Goal: Information Seeking & Learning: Learn about a topic

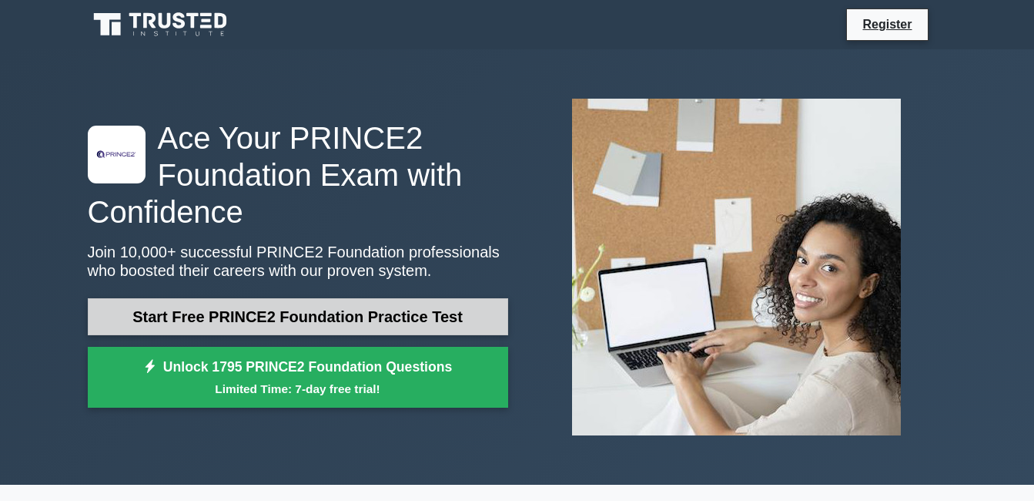
click at [216, 307] on link "Start Free PRINCE2 Foundation Practice Test" at bounding box center [298, 316] width 421 height 37
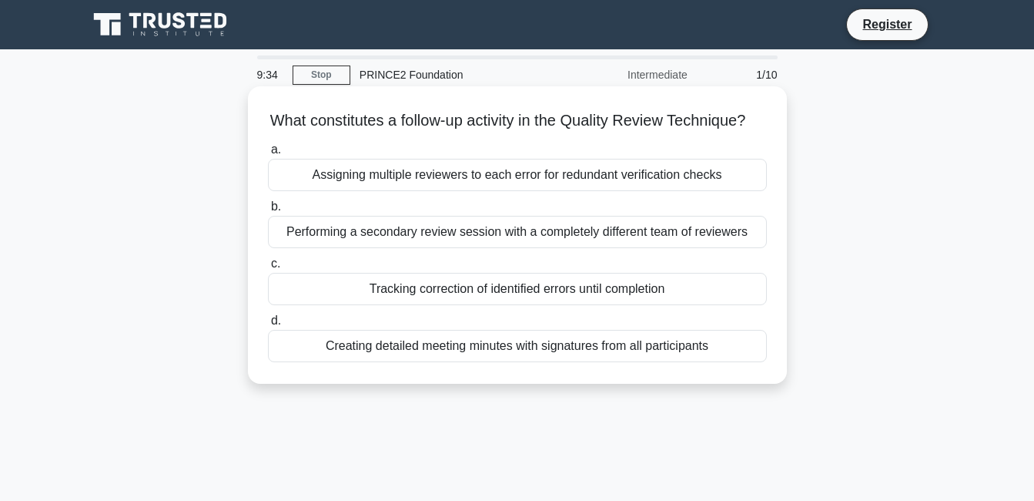
click at [437, 305] on div "Tracking correction of identified errors until completion" at bounding box center [517, 289] width 499 height 32
click at [268, 269] on input "c. Tracking correction of identified errors until completion" at bounding box center [268, 264] width 0 height 10
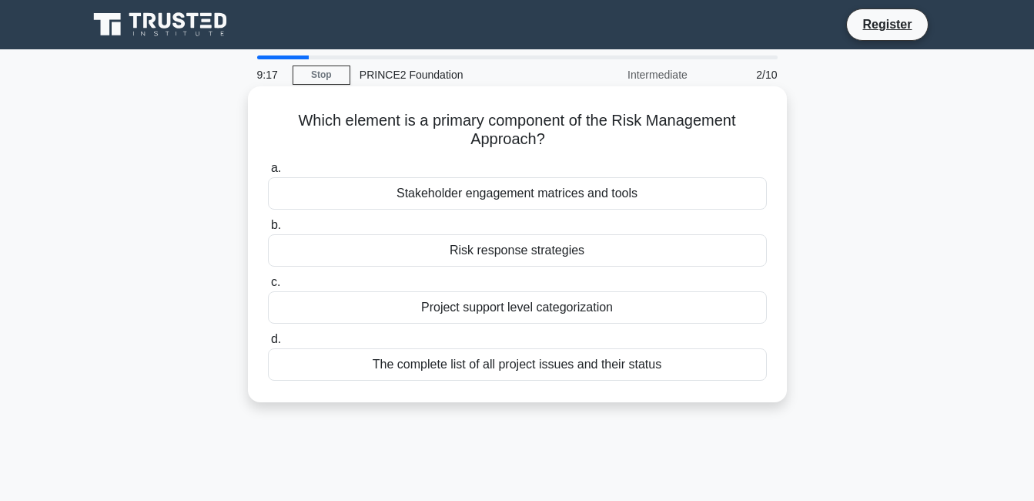
click at [583, 260] on div "Risk response strategies" at bounding box center [517, 250] width 499 height 32
click at [268, 230] on input "b. Risk response strategies" at bounding box center [268, 225] width 0 height 10
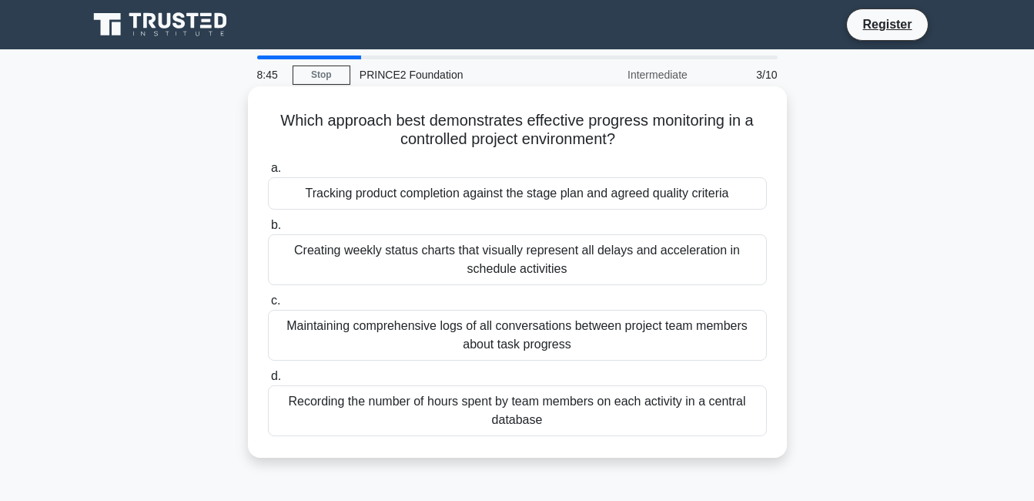
click at [564, 189] on div "Tracking product completion against the stage plan and agreed quality criteria" at bounding box center [517, 193] width 499 height 32
click at [268, 173] on input "a. Tracking product completion against the stage plan and agreed quality criter…" at bounding box center [268, 168] width 0 height 10
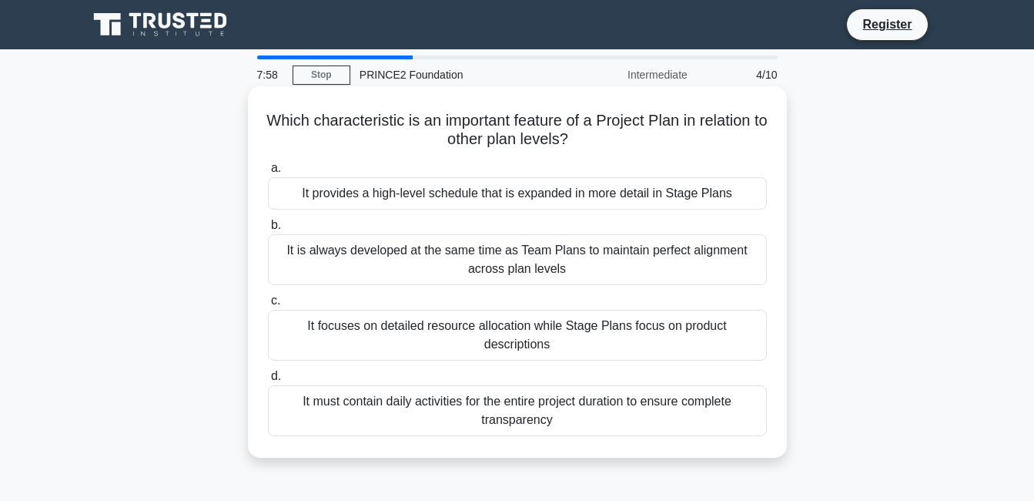
click at [494, 196] on div "It provides a high-level schedule that is expanded in more detail in Stage Plans" at bounding box center [517, 193] width 499 height 32
click at [268, 173] on input "a. It provides a high-level schedule that is expanded in more detail in Stage P…" at bounding box center [268, 168] width 0 height 10
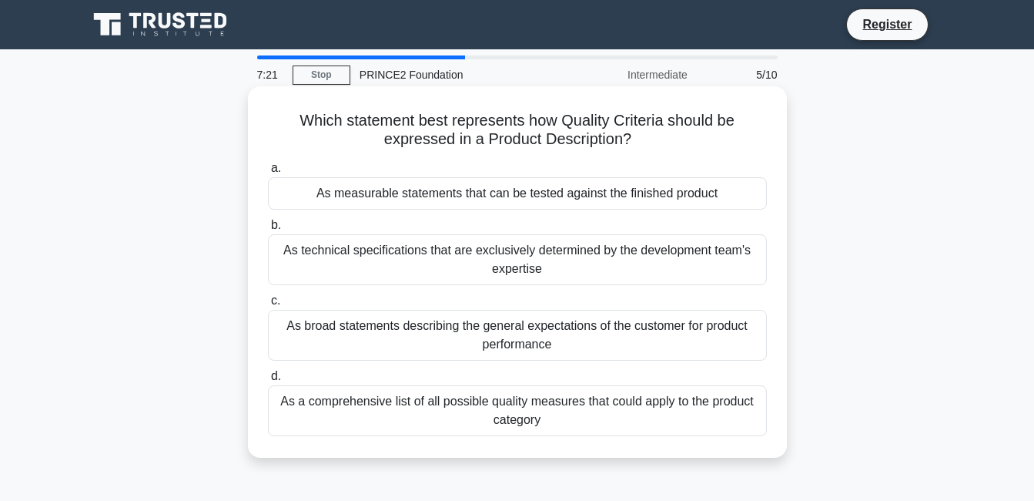
click at [458, 199] on div "As measurable statements that can be tested against the finished product" at bounding box center [517, 193] width 499 height 32
click at [268, 173] on input "a. As measurable statements that can be tested against the finished product" at bounding box center [268, 168] width 0 height 10
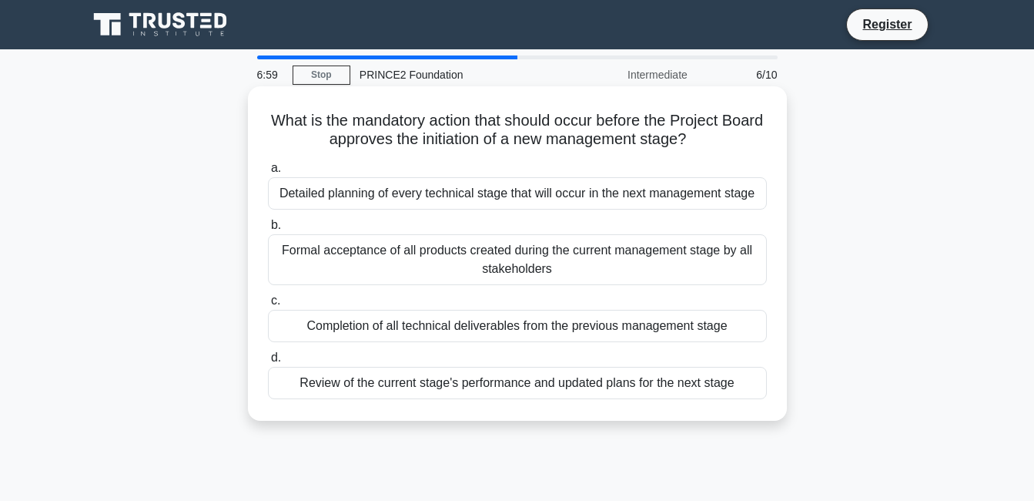
click at [548, 386] on div "Review of the current stage's performance and updated plans for the next stage" at bounding box center [517, 383] width 499 height 32
click at [268, 363] on input "d. Review of the current stage's performance and updated plans for the next sta…" at bounding box center [268, 358] width 0 height 10
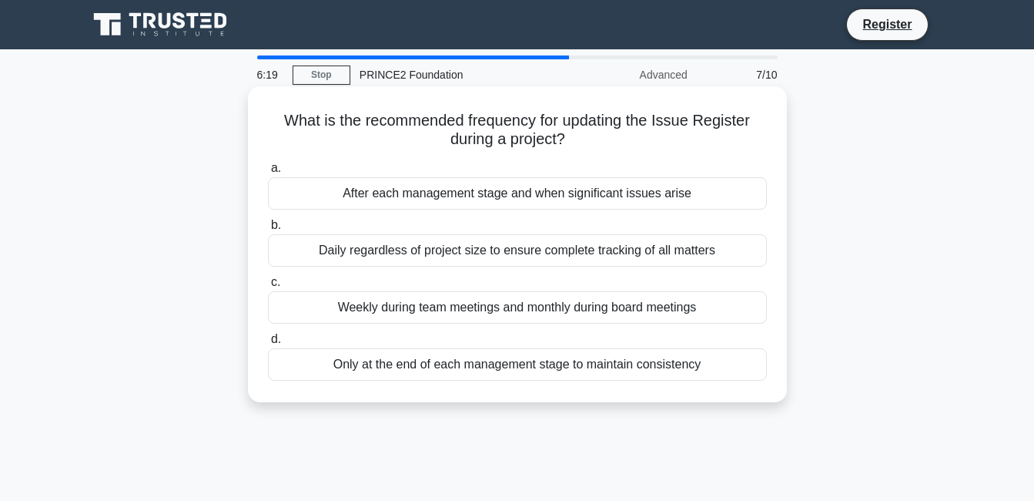
click at [613, 190] on div "After each management stage and when significant issues arise" at bounding box center [517, 193] width 499 height 32
click at [268, 173] on input "a. After each management stage and when significant issues arise" at bounding box center [268, 168] width 0 height 10
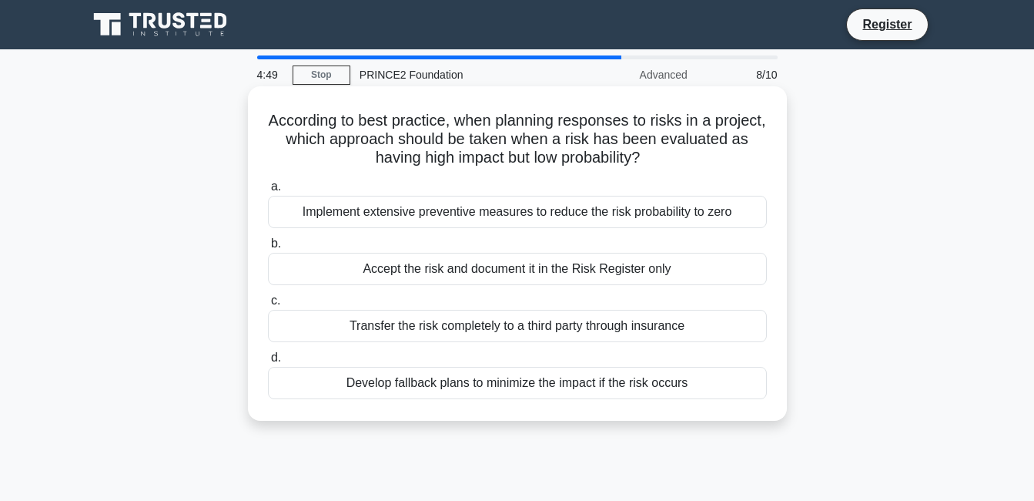
click at [528, 395] on div "Develop fallback plans to minimize the impact if the risk occurs" at bounding box center [517, 383] width 499 height 32
click at [268, 363] on input "d. Develop fallback plans to minimize the impact if the risk occurs" at bounding box center [268, 358] width 0 height 10
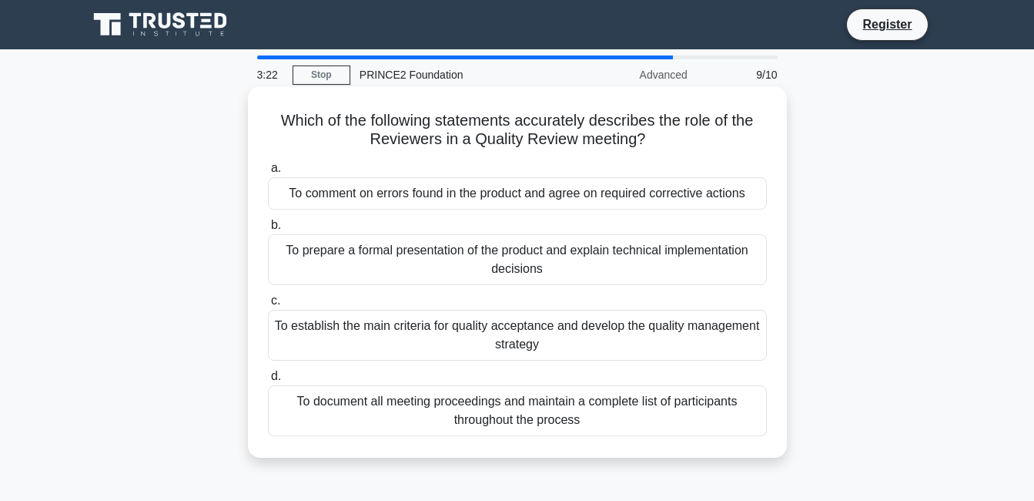
click at [525, 193] on div "To comment on errors found in the product and agree on required corrective acti…" at bounding box center [517, 193] width 499 height 32
click at [268, 173] on input "a. To comment on errors found in the product and agree on required corrective a…" at bounding box center [268, 168] width 0 height 10
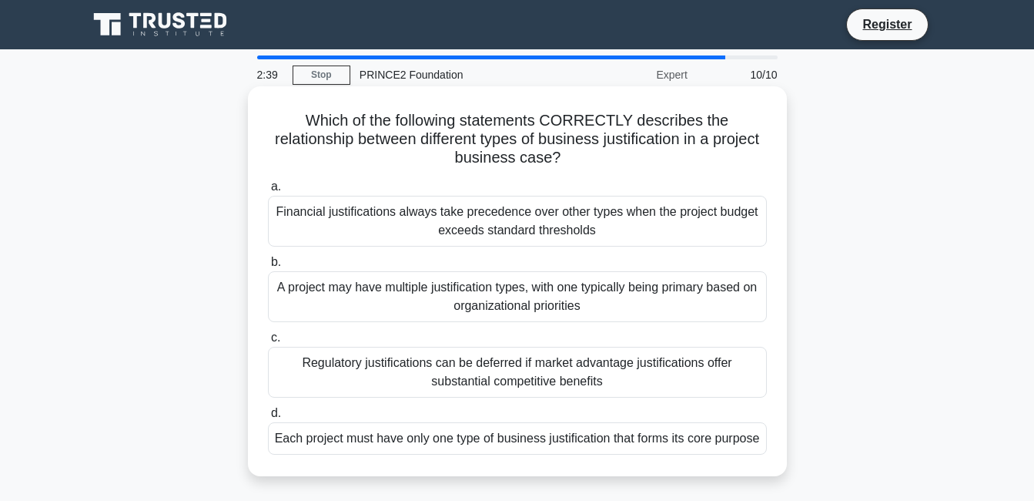
click at [526, 300] on div "A project may have multiple justification types, with one typically being prima…" at bounding box center [517, 296] width 499 height 51
click at [268, 267] on input "b. A project may have multiple justification types, with one typically being pr…" at bounding box center [268, 262] width 0 height 10
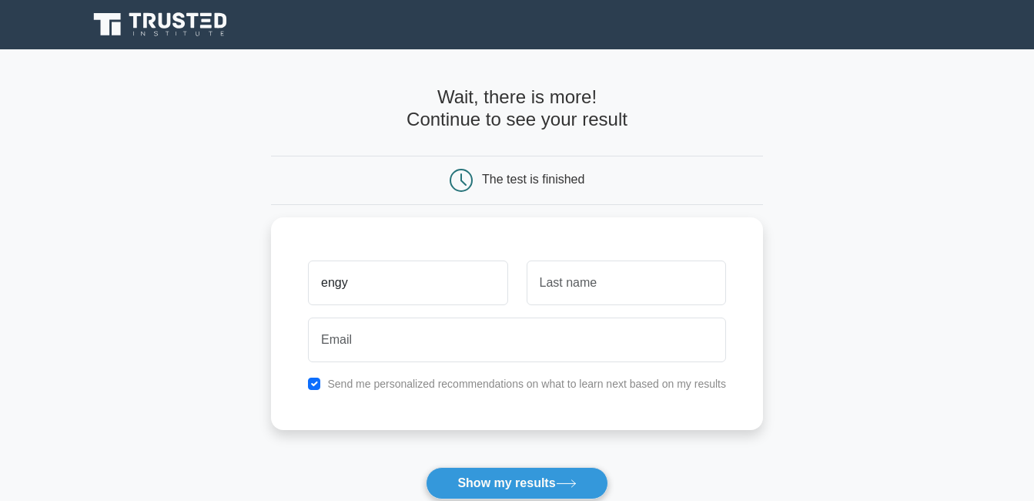
type input "engy"
type input "Reda"
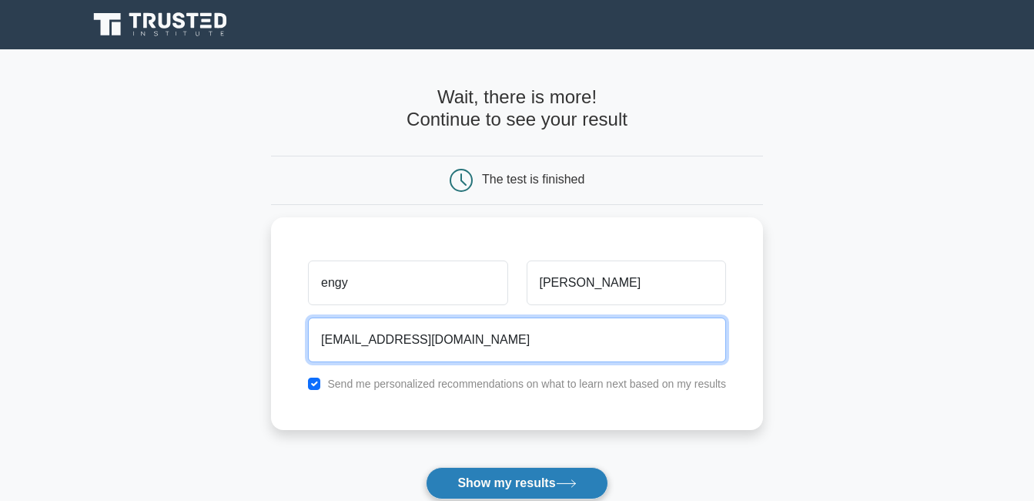
type input "Engyreda1987@gmail.com"
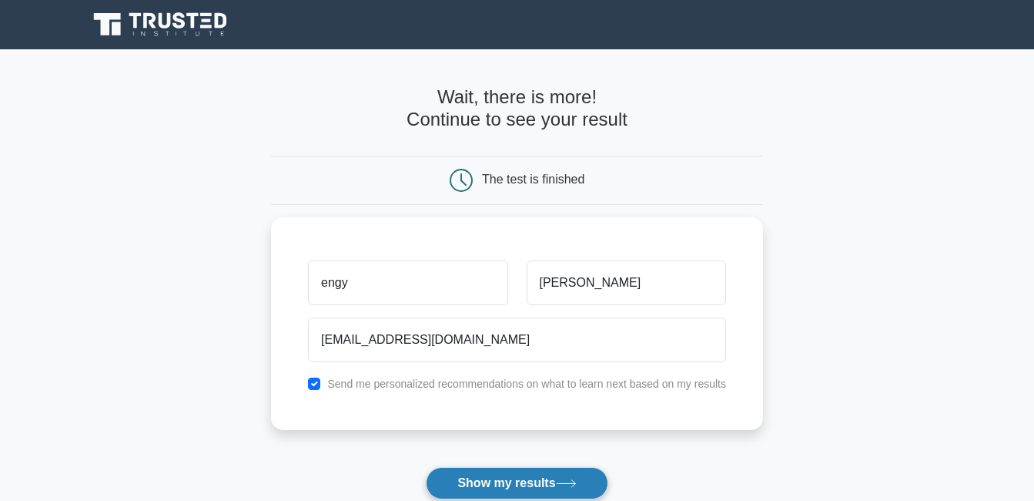
click at [486, 484] on button "Show my results" at bounding box center [517, 483] width 182 height 32
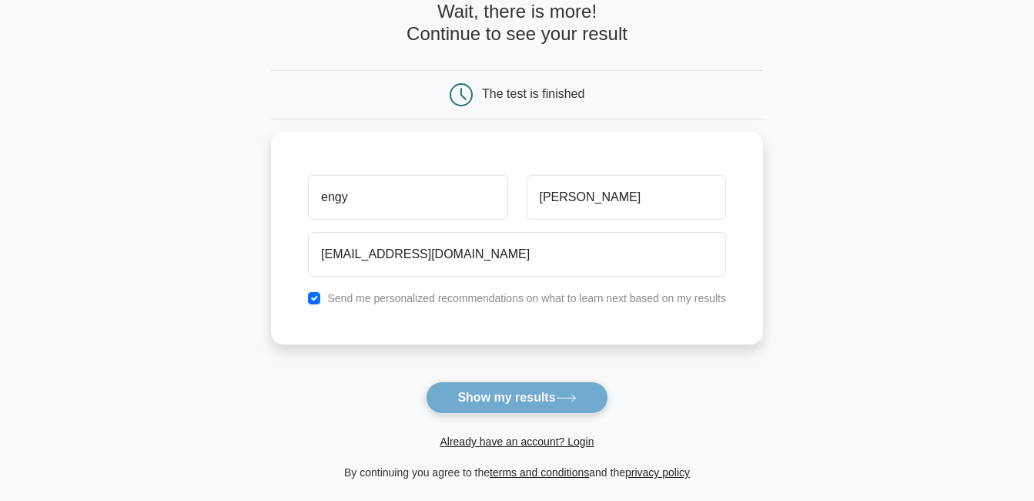
scroll to position [87, 0]
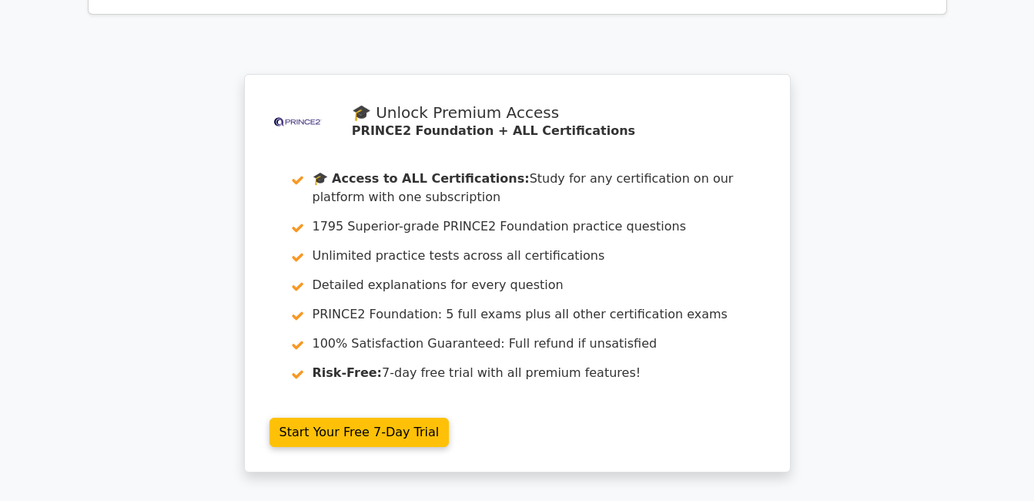
scroll to position [2637, 0]
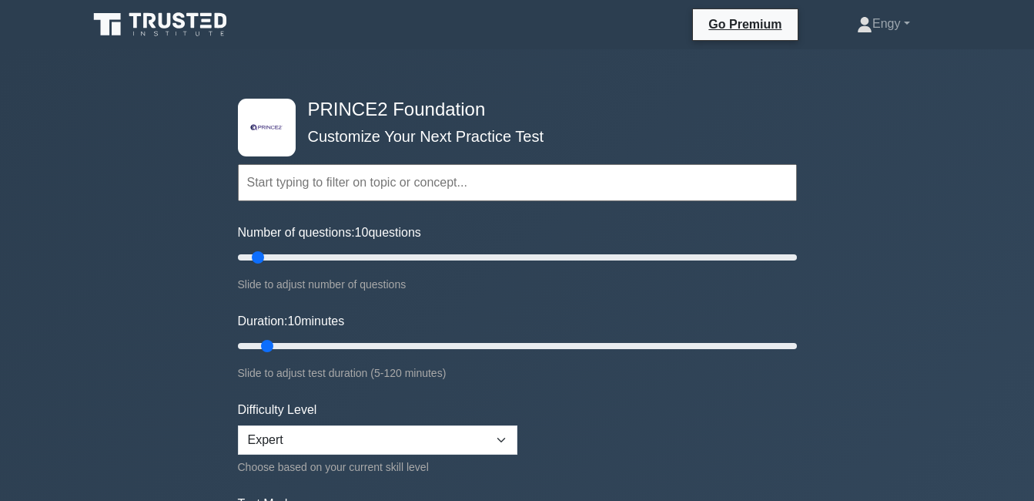
click at [361, 187] on input "text" at bounding box center [517, 182] width 559 height 37
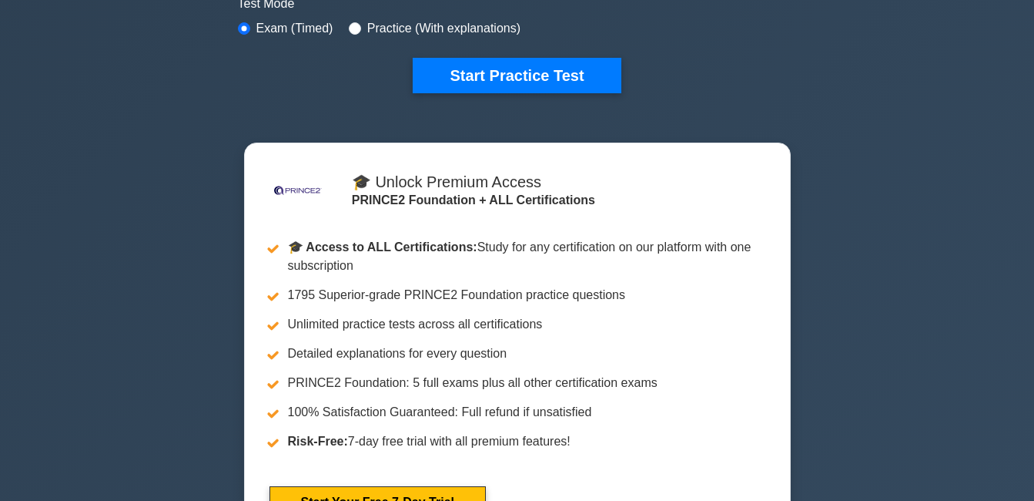
scroll to position [501, 0]
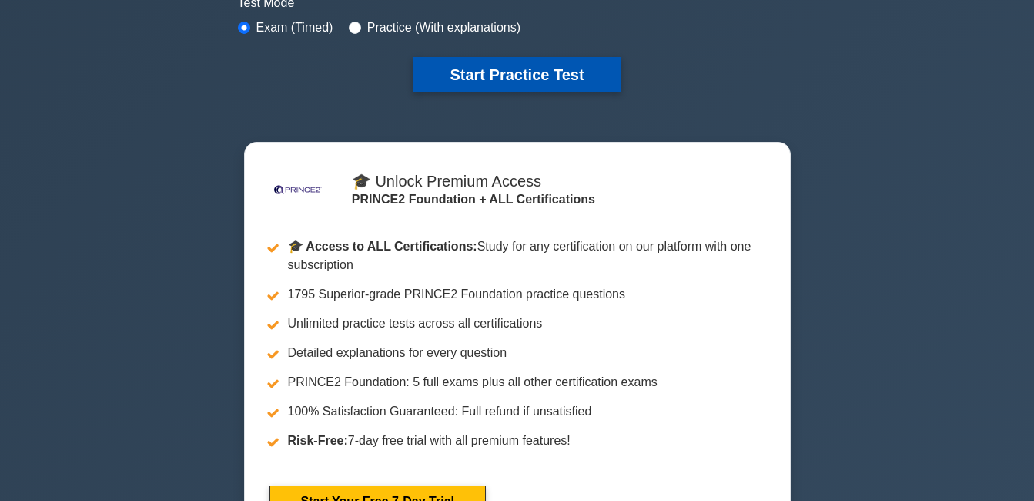
click at [505, 71] on button "Start Practice Test" at bounding box center [517, 74] width 208 height 35
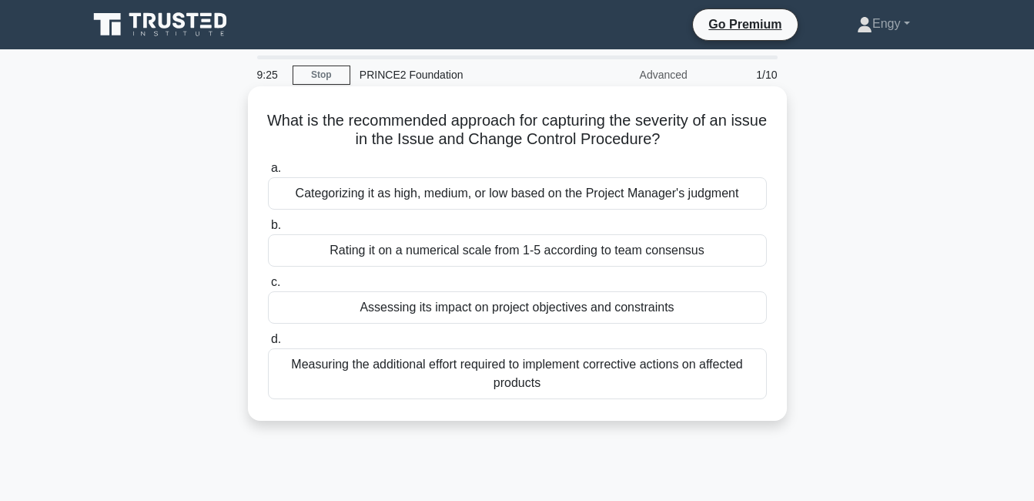
click at [464, 302] on div "Assessing its impact on project objectives and constraints" at bounding box center [517, 307] width 499 height 32
click at [268, 287] on input "c. Assessing its impact on project objectives and constraints" at bounding box center [268, 282] width 0 height 10
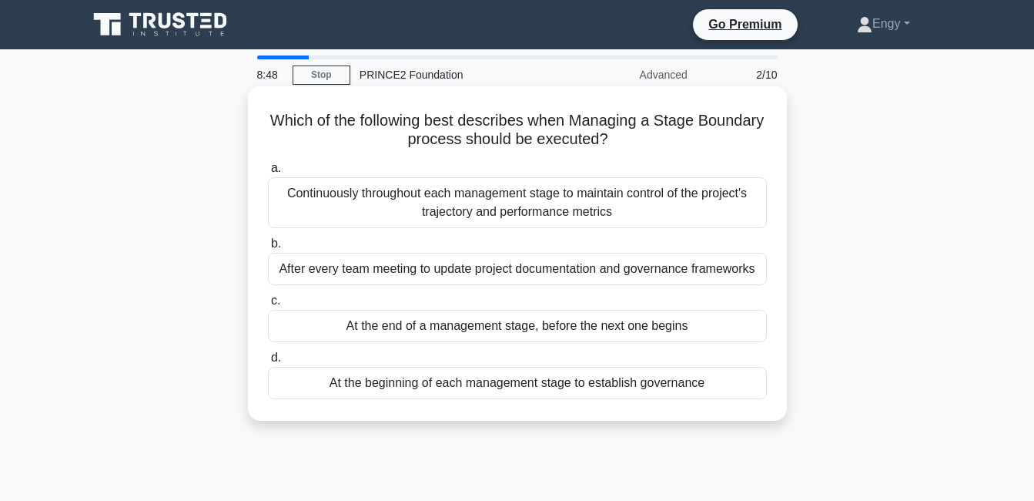
click at [478, 197] on div "Continuously throughout each management stage to maintain control of the projec…" at bounding box center [517, 202] width 499 height 51
click at [268, 173] on input "a. Continuously throughout each management stage to maintain control of the pro…" at bounding box center [268, 168] width 0 height 10
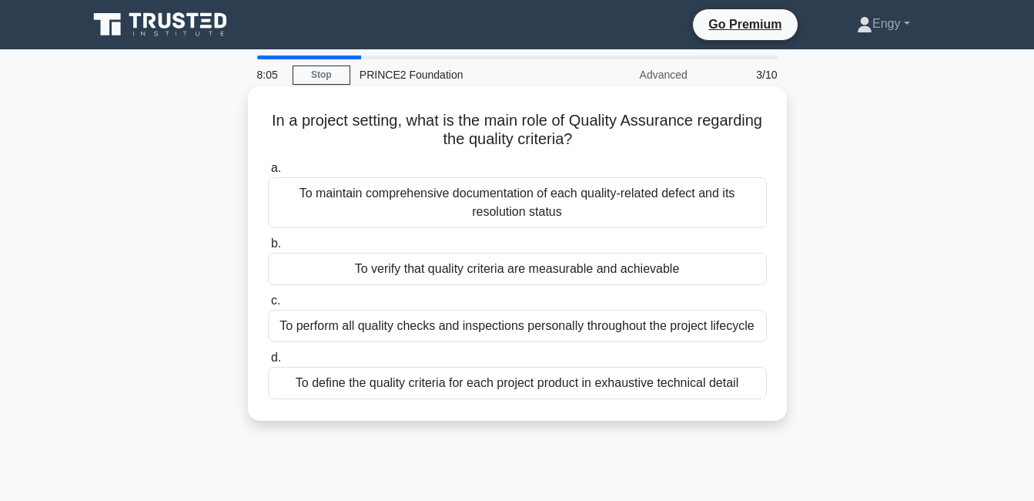
click at [445, 280] on div "To verify that quality criteria are measurable and achievable" at bounding box center [517, 269] width 499 height 32
click at [268, 249] on input "b. To verify that quality criteria are measurable and achievable" at bounding box center [268, 244] width 0 height 10
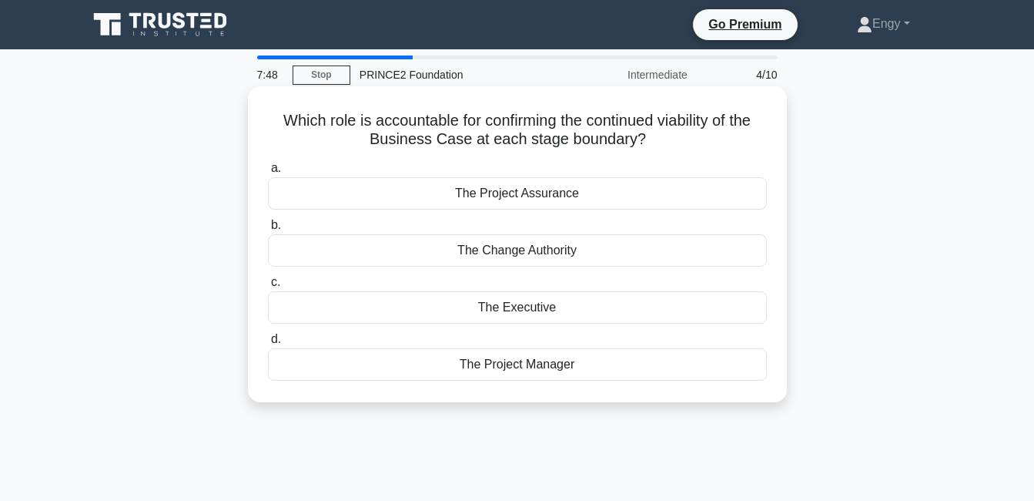
click at [543, 303] on div "The Executive" at bounding box center [517, 307] width 499 height 32
click at [268, 287] on input "c. The Executive" at bounding box center [268, 282] width 0 height 10
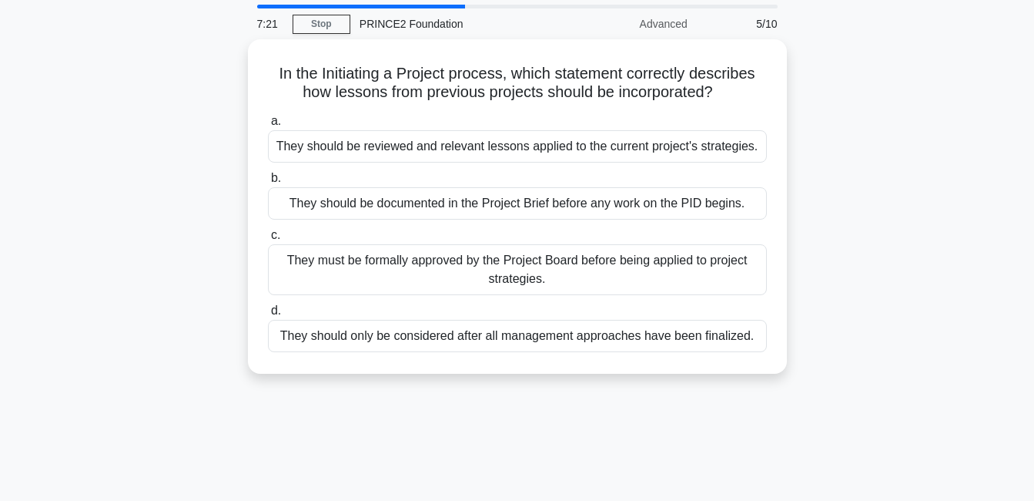
scroll to position [52, 0]
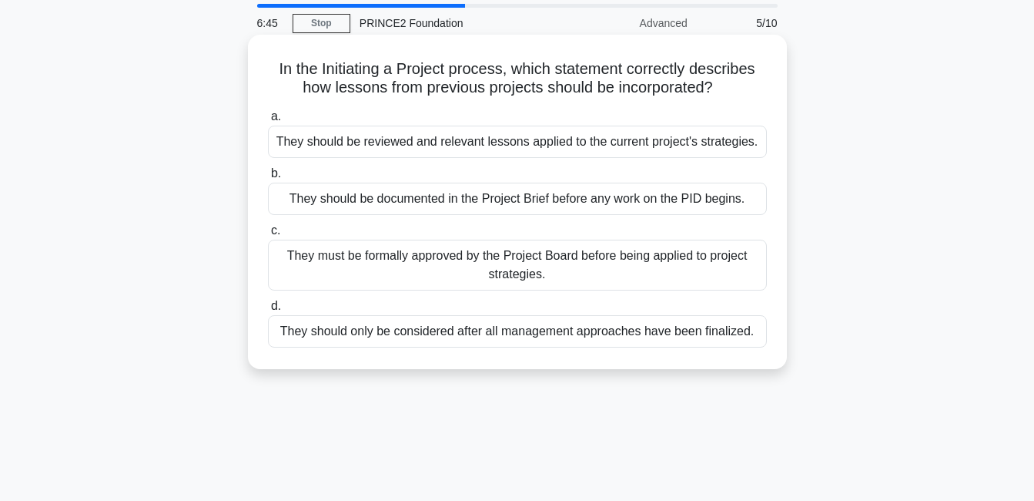
click at [515, 190] on div "They should be documented in the Project Brief before any work on the PID begin…" at bounding box center [517, 199] width 499 height 32
click at [268, 179] on input "b. They should be documented in the Project Brief before any work on the PID be…" at bounding box center [268, 174] width 0 height 10
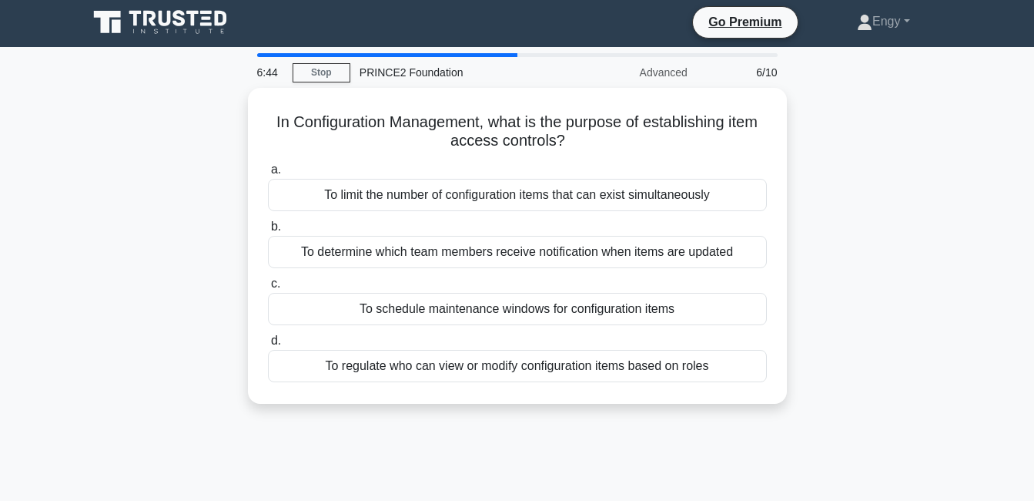
scroll to position [0, 0]
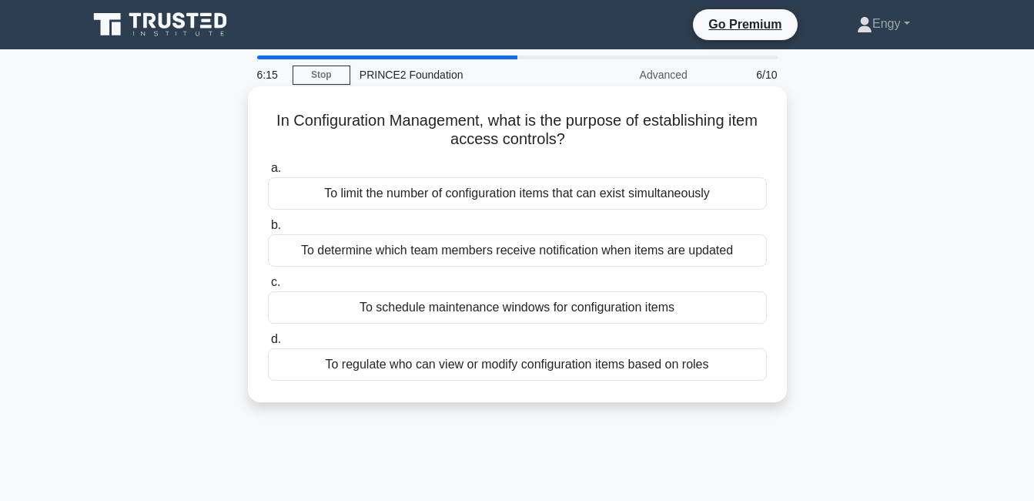
click at [467, 372] on div "To regulate who can view or modify configuration items based on roles" at bounding box center [517, 364] width 499 height 32
click at [268, 344] on input "d. To regulate who can view or modify configuration items based on roles" at bounding box center [268, 339] width 0 height 10
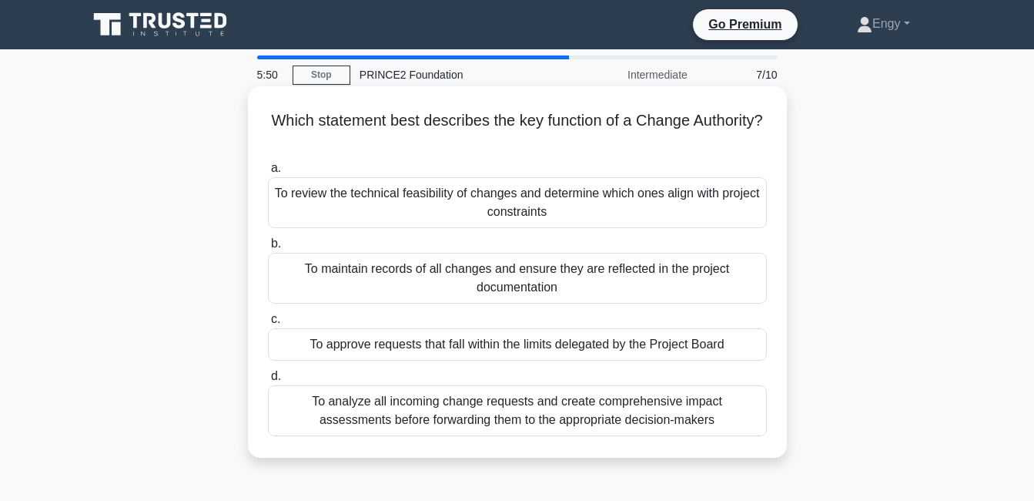
click at [485, 350] on div "To approve requests that fall within the limits delegated by the Project Board" at bounding box center [517, 344] width 499 height 32
click at [268, 324] on input "c. To approve requests that fall within the limits delegated by the Project Boa…" at bounding box center [268, 319] width 0 height 10
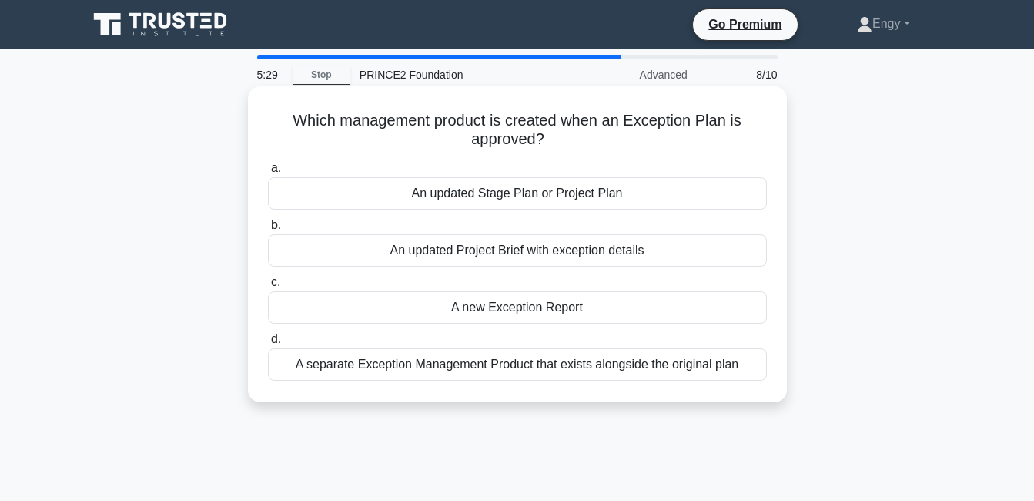
click at [531, 197] on div "An updated Stage Plan or Project Plan" at bounding box center [517, 193] width 499 height 32
click at [268, 173] on input "a. An updated Stage Plan or Project Plan" at bounding box center [268, 168] width 0 height 10
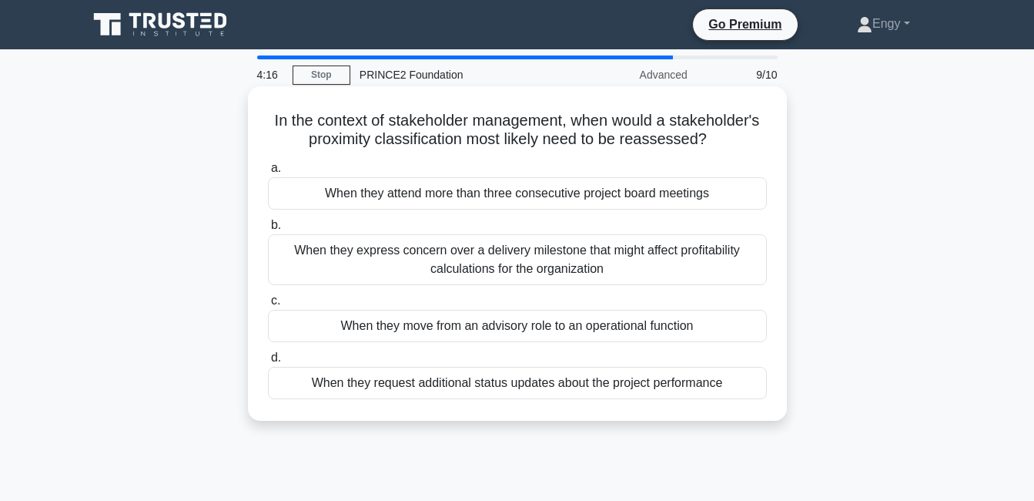
click at [481, 329] on div "When they move from an advisory role to an operational function" at bounding box center [517, 326] width 499 height 32
click at [268, 306] on input "c. When they move from an advisory role to an operational function" at bounding box center [268, 301] width 0 height 10
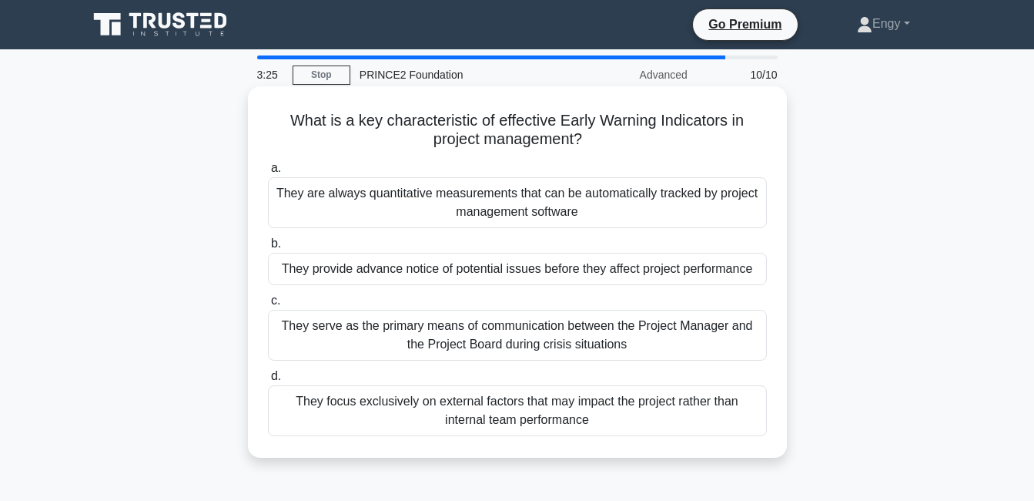
click at [460, 273] on div "They provide advance notice of potential issues before they affect project perf…" at bounding box center [517, 269] width 499 height 32
click at [268, 249] on input "b. They provide advance notice of potential issues before they affect project p…" at bounding box center [268, 244] width 0 height 10
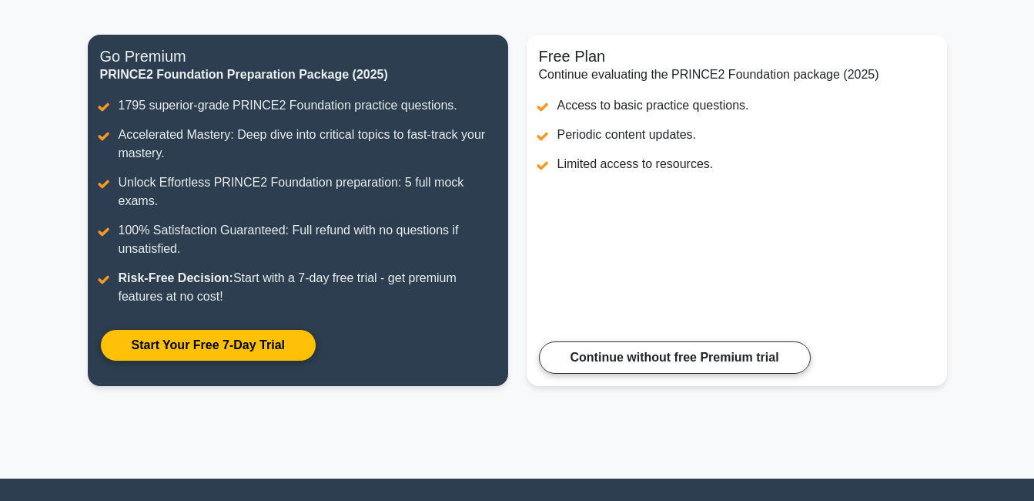
scroll to position [324, 0]
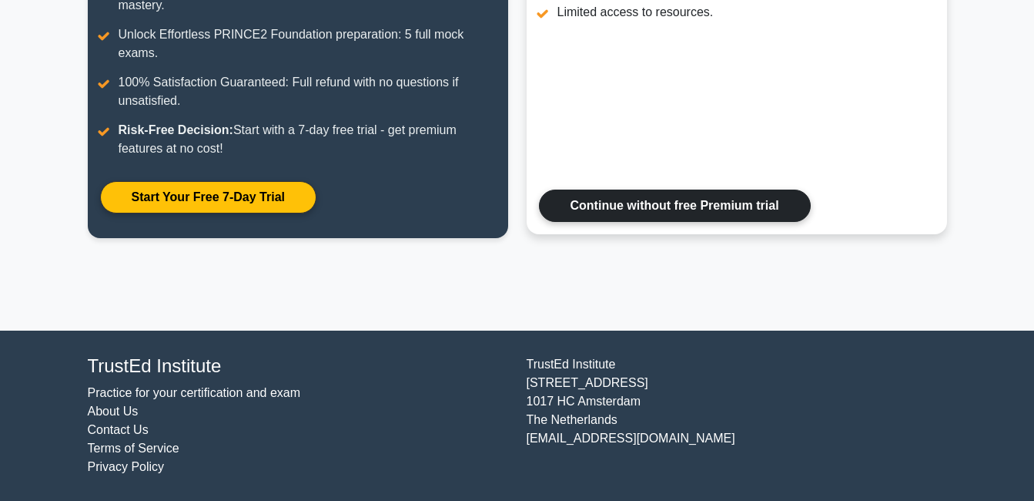
click at [662, 222] on link "Continue without free Premium trial" at bounding box center [675, 205] width 272 height 32
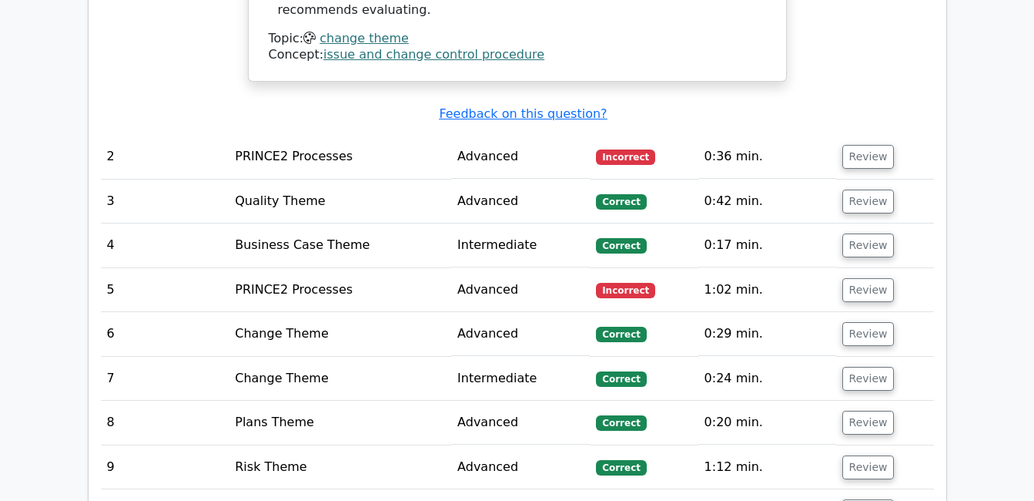
scroll to position [2028, 0]
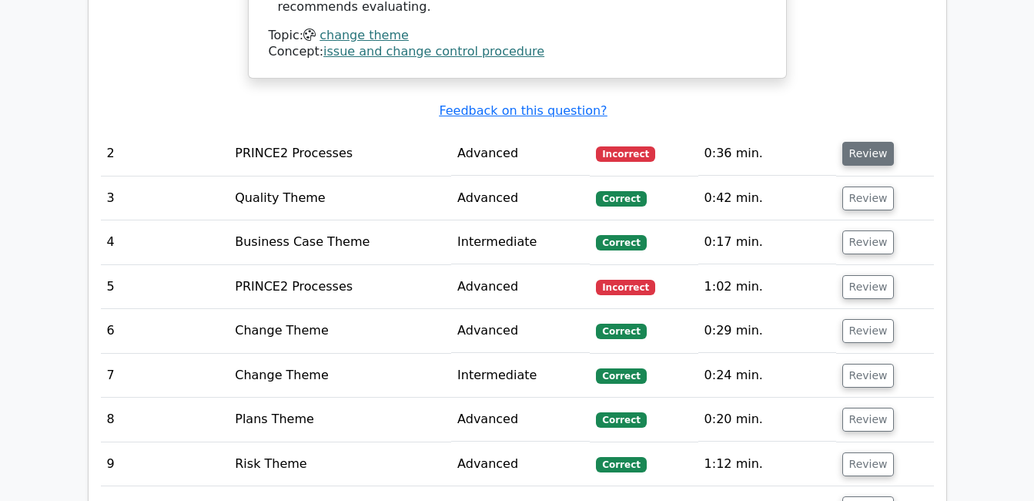
click at [852, 142] on button "Review" at bounding box center [869, 154] width 52 height 24
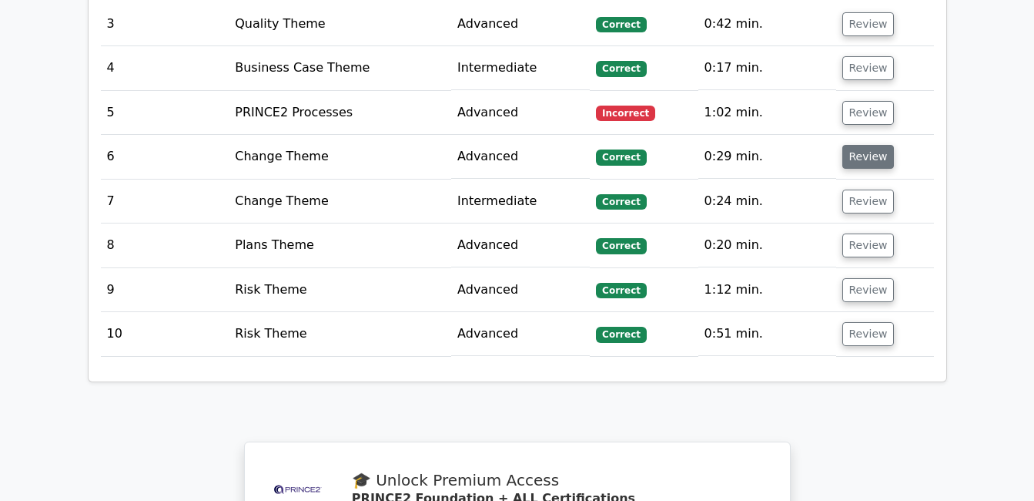
scroll to position [3053, 0]
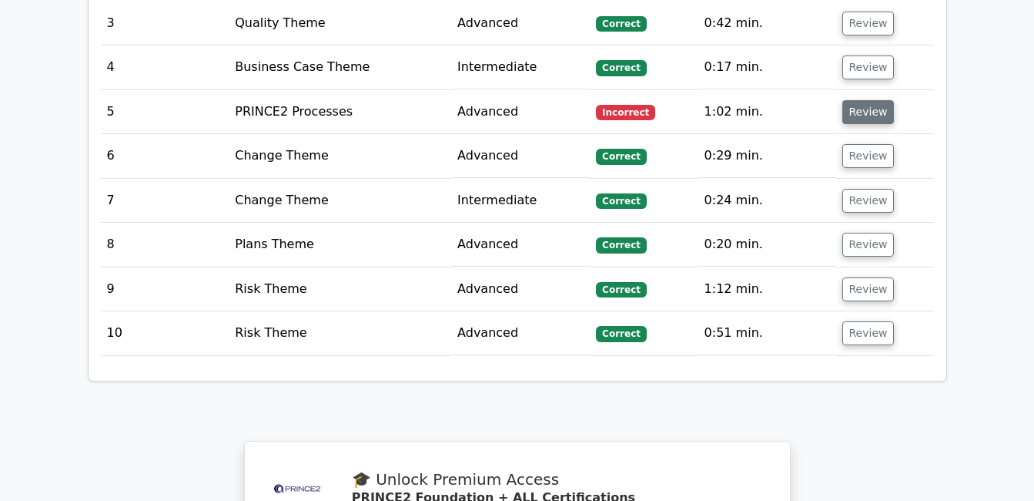
click at [858, 100] on button "Review" at bounding box center [869, 112] width 52 height 24
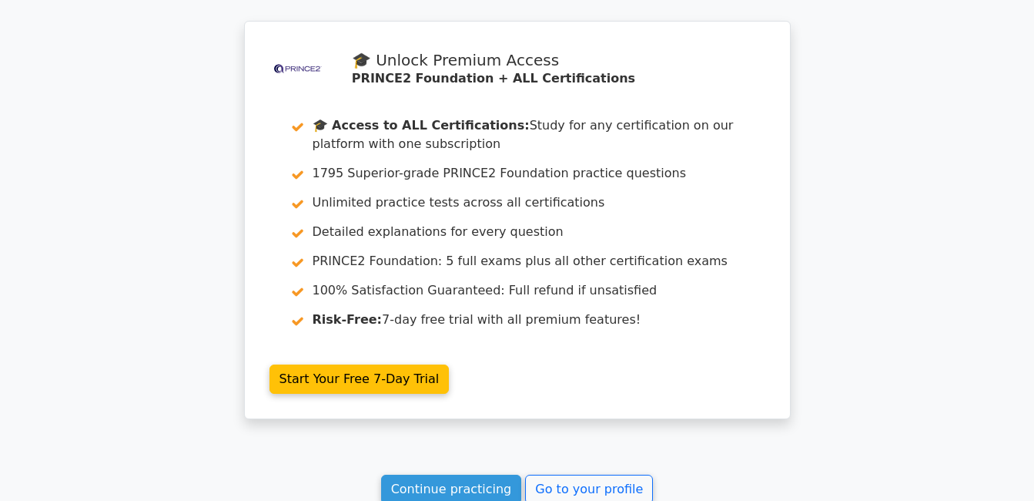
scroll to position [4407, 0]
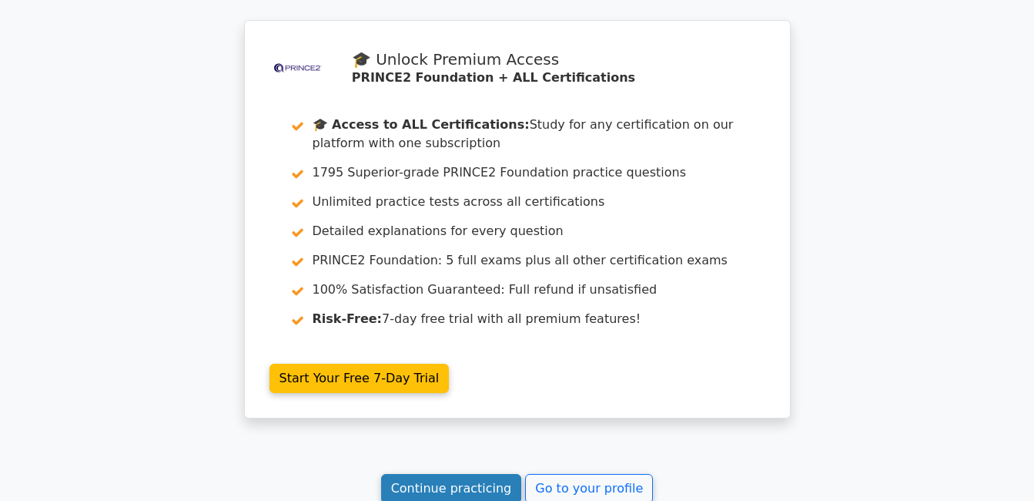
click at [493, 474] on link "Continue practicing" at bounding box center [451, 488] width 141 height 29
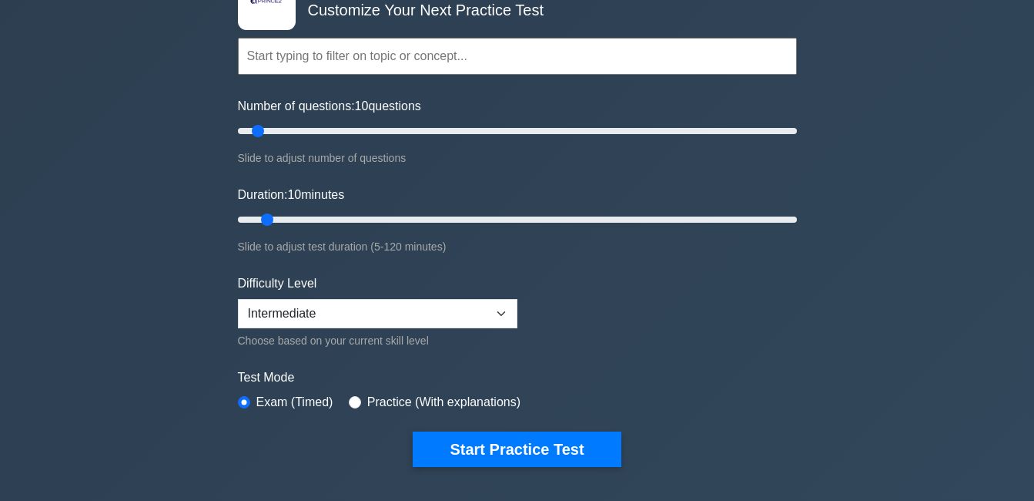
scroll to position [143, 0]
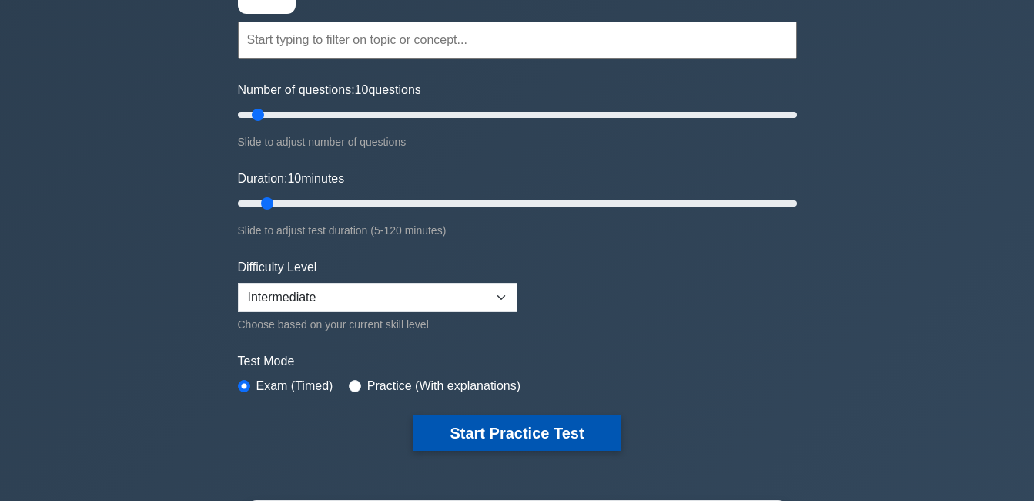
click at [488, 433] on button "Start Practice Test" at bounding box center [517, 432] width 208 height 35
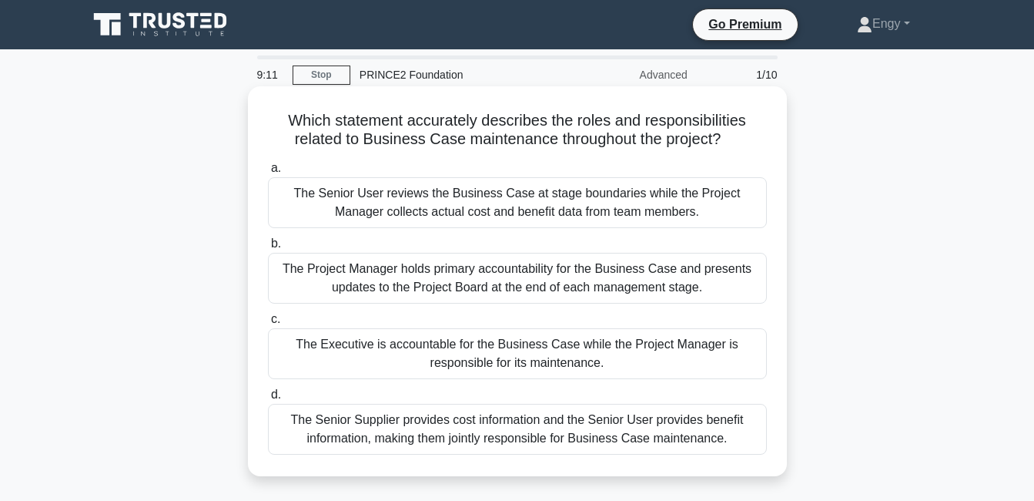
click at [544, 354] on div "The Executive is accountable for the Business Case while the Project Manager is…" at bounding box center [517, 353] width 499 height 51
click at [268, 324] on input "c. The Executive is accountable for the Business Case while the Project Manager…" at bounding box center [268, 319] width 0 height 10
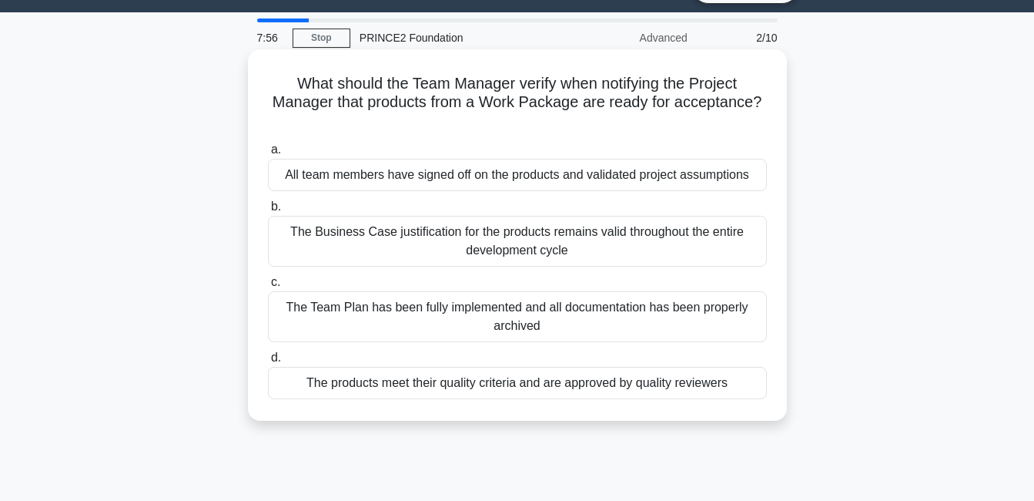
scroll to position [43, 0]
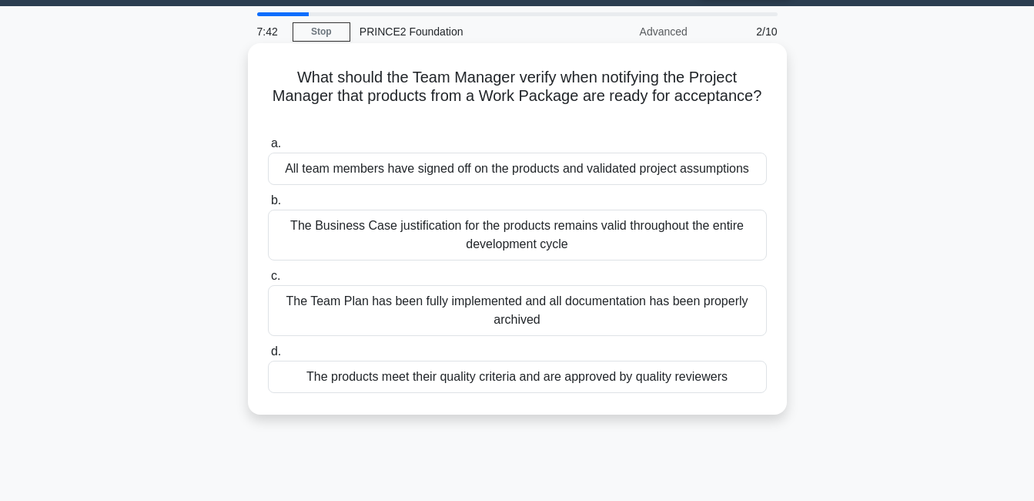
click at [534, 310] on div "The Team Plan has been fully implemented and all documentation has been properl…" at bounding box center [517, 310] width 499 height 51
click at [268, 281] on input "c. The Team Plan has been fully implemented and all documentation has been prop…" at bounding box center [268, 276] width 0 height 10
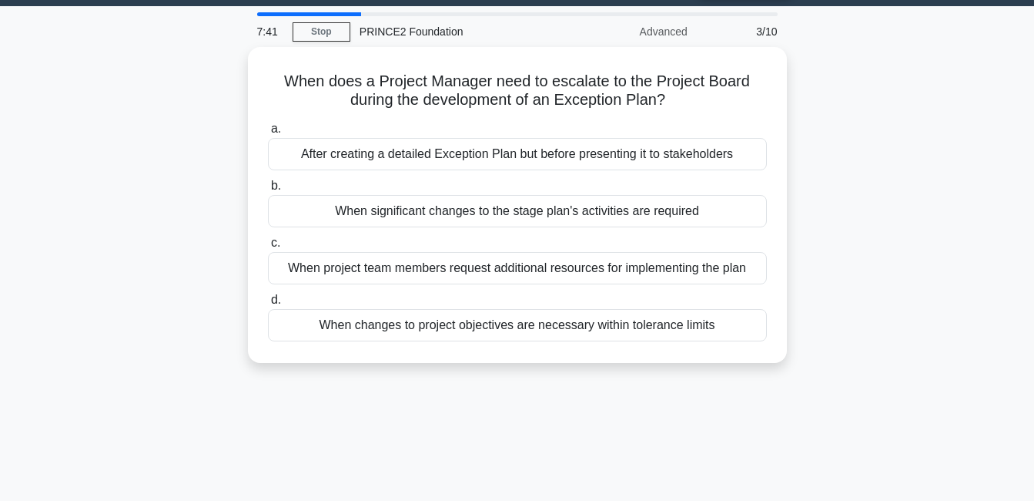
scroll to position [0, 0]
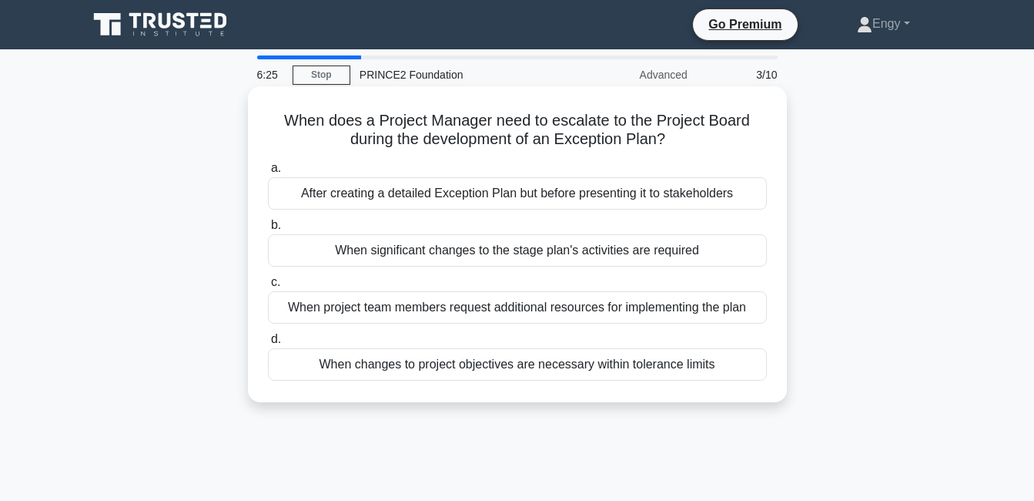
click at [475, 200] on div "After creating a detailed Exception Plan but before presenting it to stakeholde…" at bounding box center [517, 193] width 499 height 32
click at [268, 173] on input "a. After creating a detailed Exception Plan but before presenting it to stakeho…" at bounding box center [268, 168] width 0 height 10
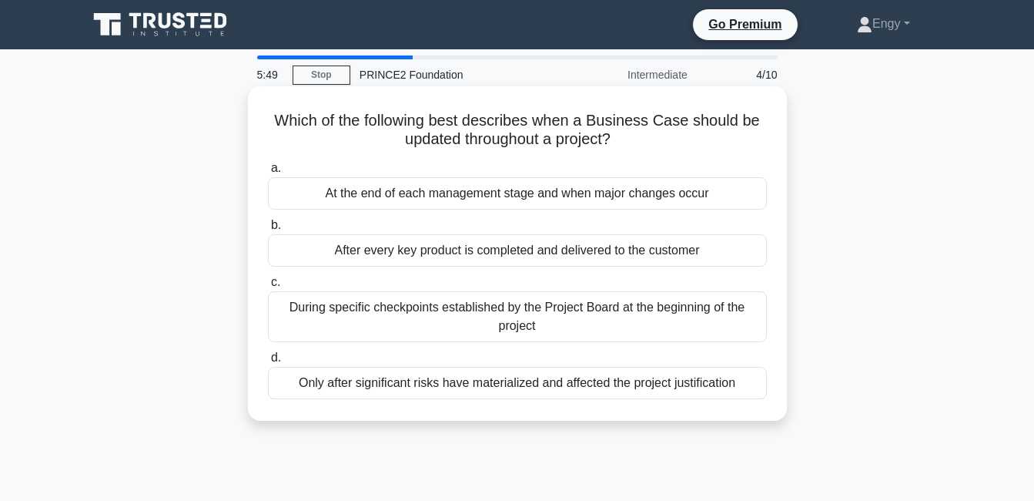
click at [481, 194] on div "At the end of each management stage and when major changes occur" at bounding box center [517, 193] width 499 height 32
click at [268, 173] on input "a. At the end of each management stage and when major changes occur" at bounding box center [268, 168] width 0 height 10
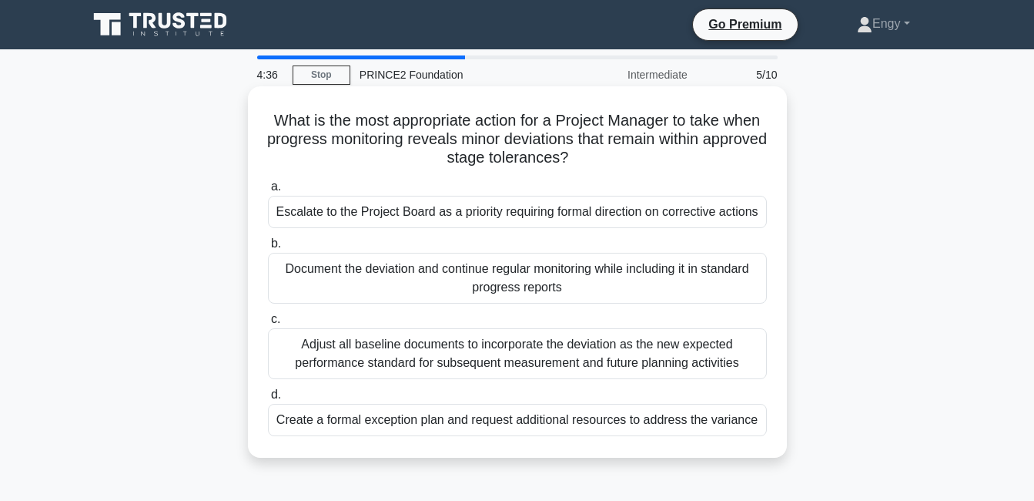
click at [483, 279] on div "Document the deviation and continue regular monitoring while including it in st…" at bounding box center [517, 278] width 499 height 51
click at [268, 249] on input "b. Document the deviation and continue regular monitoring while including it in…" at bounding box center [268, 244] width 0 height 10
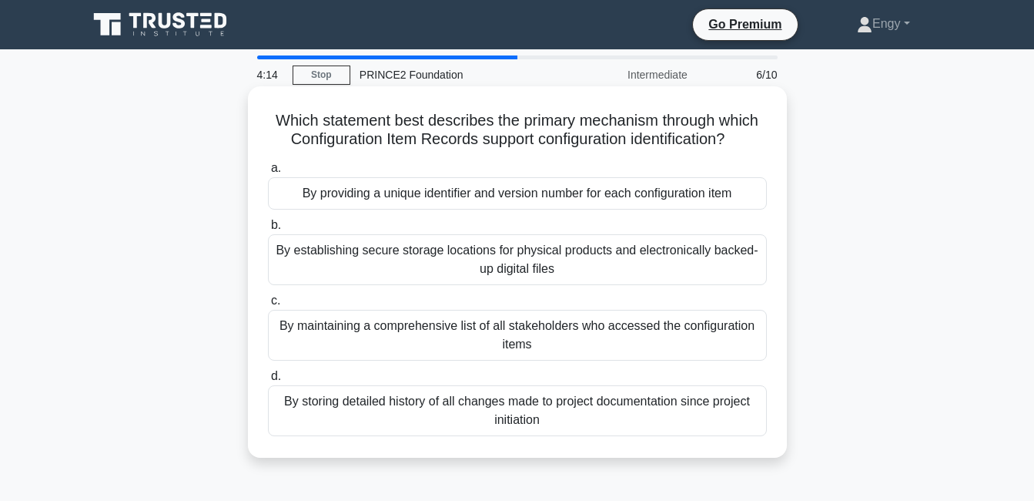
click at [481, 183] on div "By providing a unique identifier and version number for each configuration item" at bounding box center [517, 193] width 499 height 32
click at [268, 173] on input "a. By providing a unique identifier and version number for each configuration i…" at bounding box center [268, 168] width 0 height 10
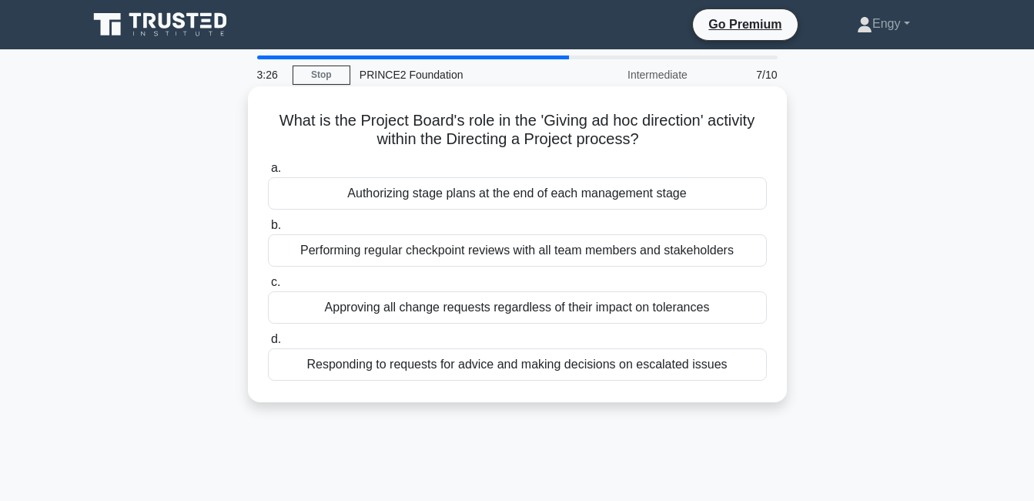
click at [425, 367] on div "Responding to requests for advice and making decisions on escalated issues" at bounding box center [517, 364] width 499 height 32
click at [268, 344] on input "d. Responding to requests for advice and making decisions on escalated issues" at bounding box center [268, 339] width 0 height 10
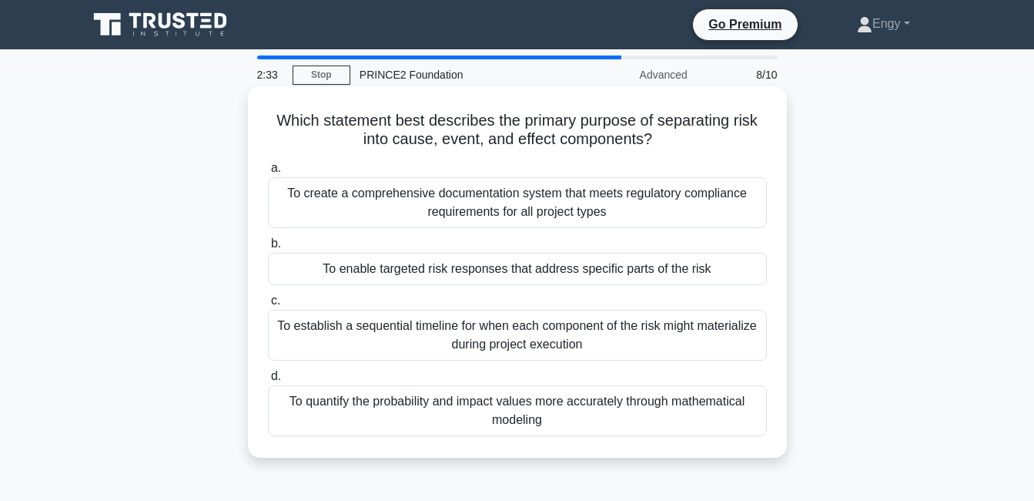
click at [420, 404] on div "To quantify the probability and impact values more accurately through mathemati…" at bounding box center [517, 410] width 499 height 51
click at [268, 381] on input "d. To quantify the probability and impact values more accurately through mathem…" at bounding box center [268, 376] width 0 height 10
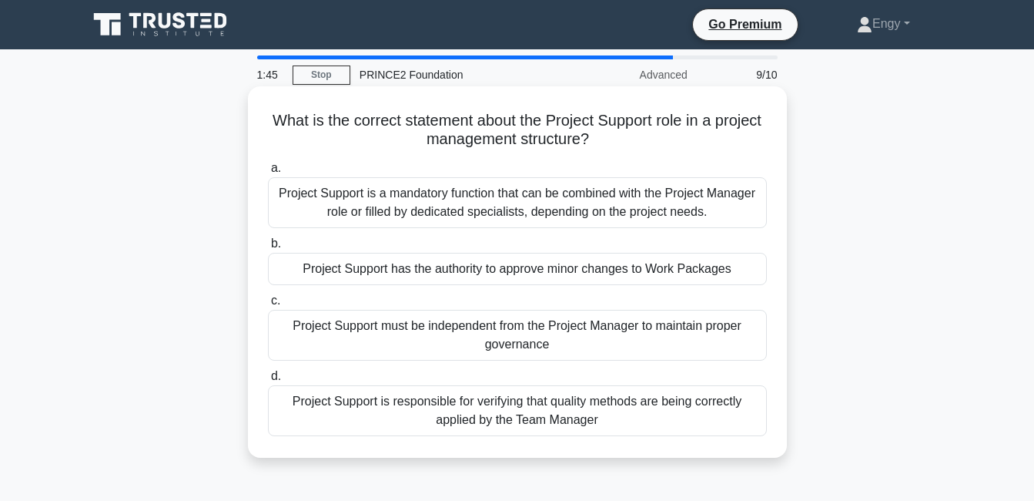
click at [445, 200] on div "Project Support is a mandatory function that can be combined with the Project M…" at bounding box center [517, 202] width 499 height 51
click at [268, 173] on input "a. Project Support is a mandatory function that can be combined with the Projec…" at bounding box center [268, 168] width 0 height 10
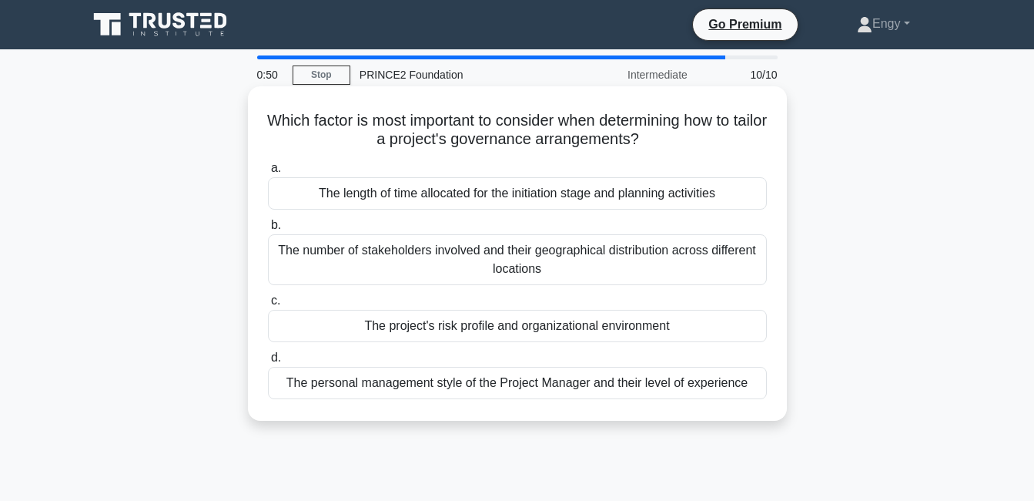
click at [448, 320] on div "The project's risk profile and organizational environment" at bounding box center [517, 326] width 499 height 32
click at [268, 306] on input "c. The project's risk profile and organizational environment" at bounding box center [268, 301] width 0 height 10
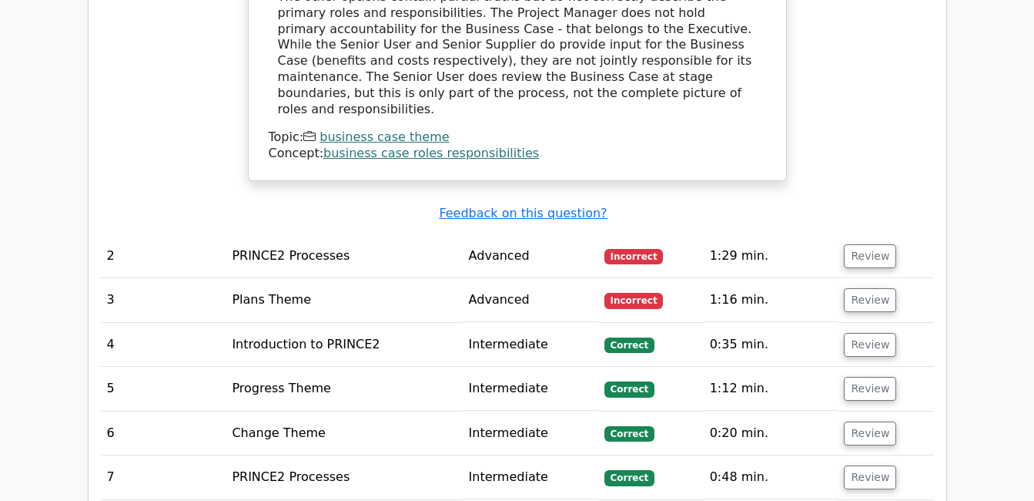
scroll to position [1984, 0]
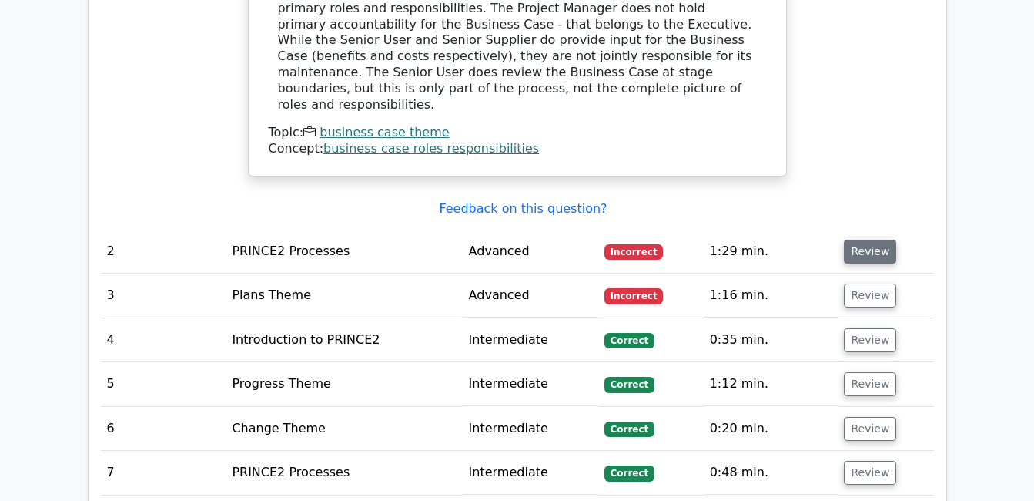
click at [872, 240] on button "Review" at bounding box center [870, 252] width 52 height 24
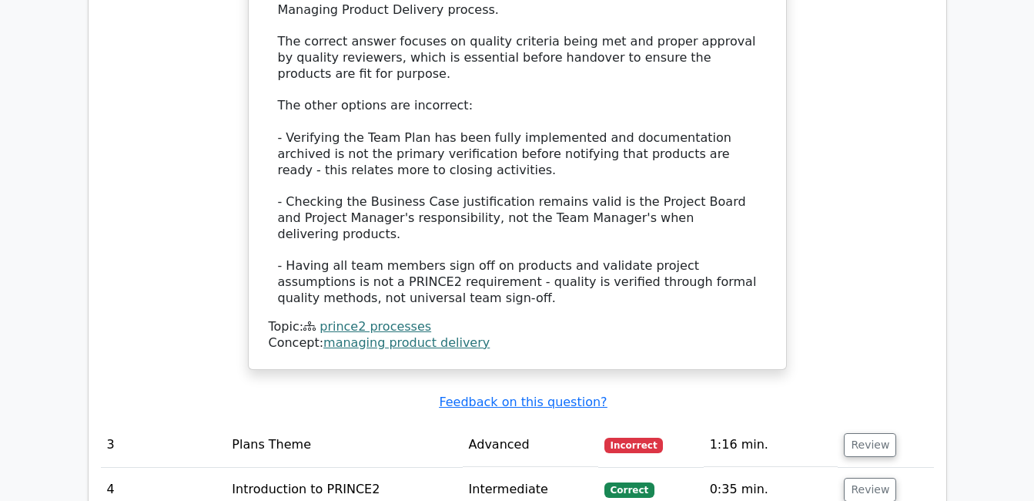
scroll to position [2738, 0]
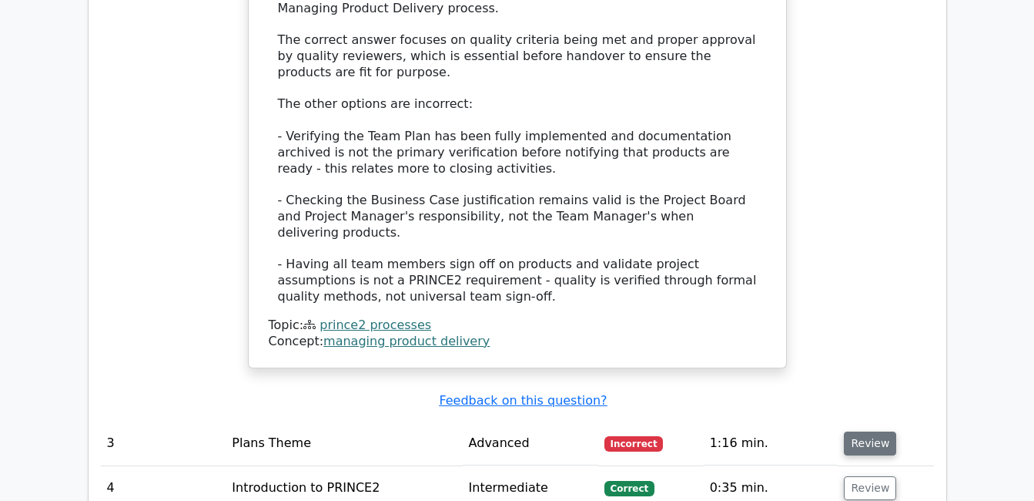
click at [863, 431] on button "Review" at bounding box center [870, 443] width 52 height 24
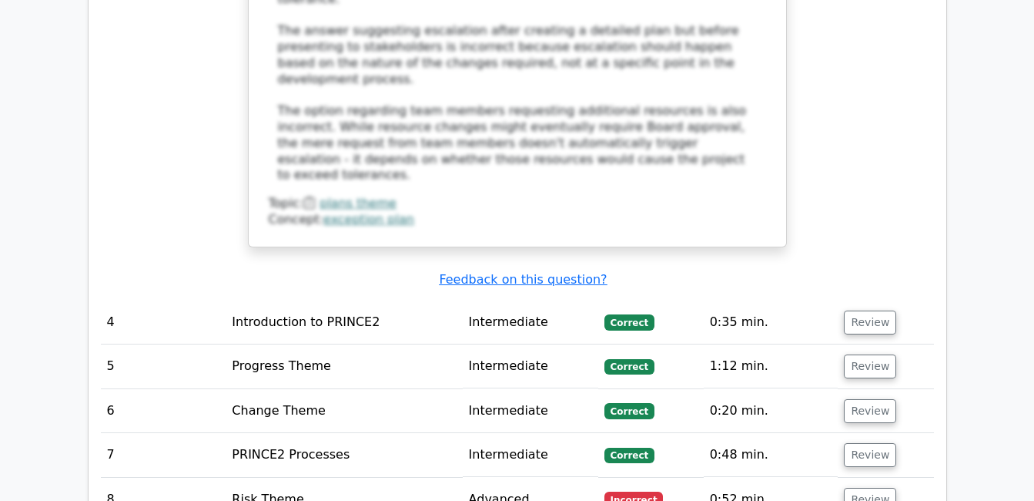
scroll to position [3787, 0]
click at [867, 487] on button "Review" at bounding box center [870, 499] width 52 height 24
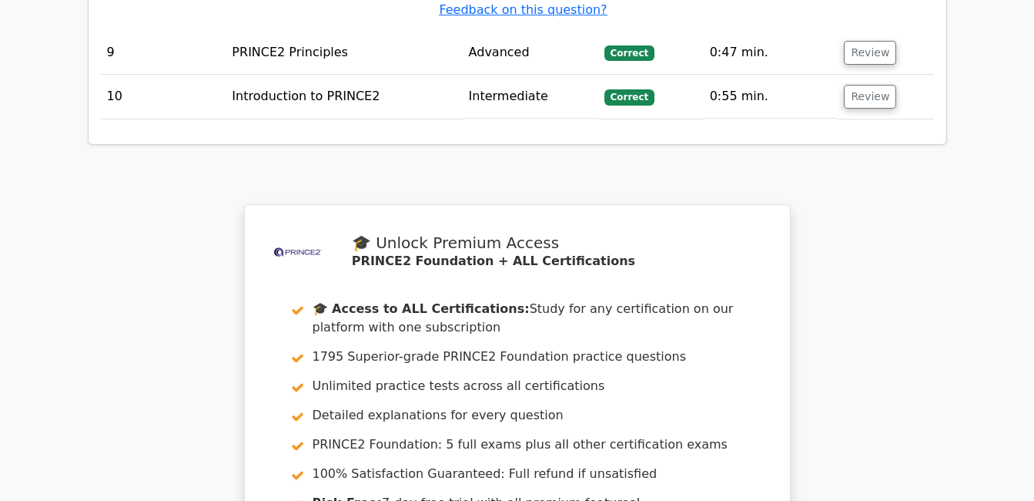
scroll to position [5283, 0]
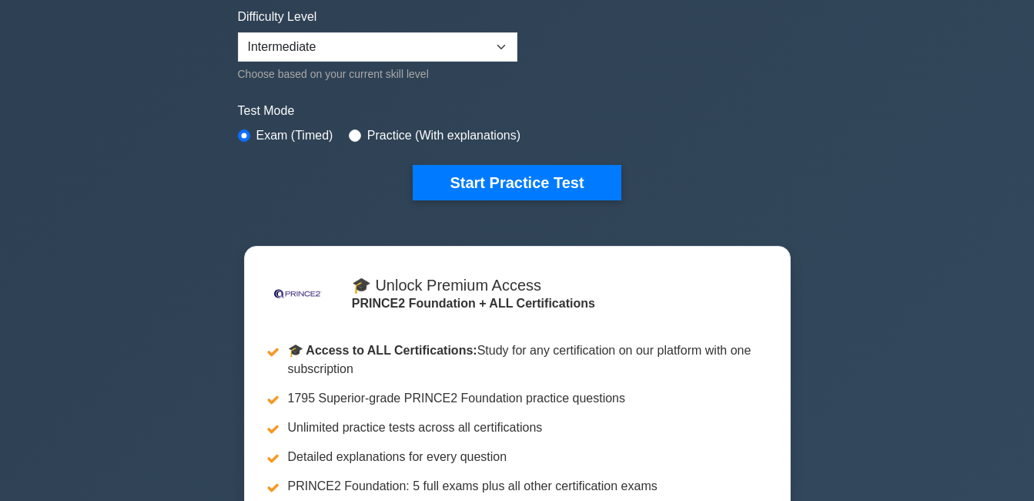
scroll to position [401, 0]
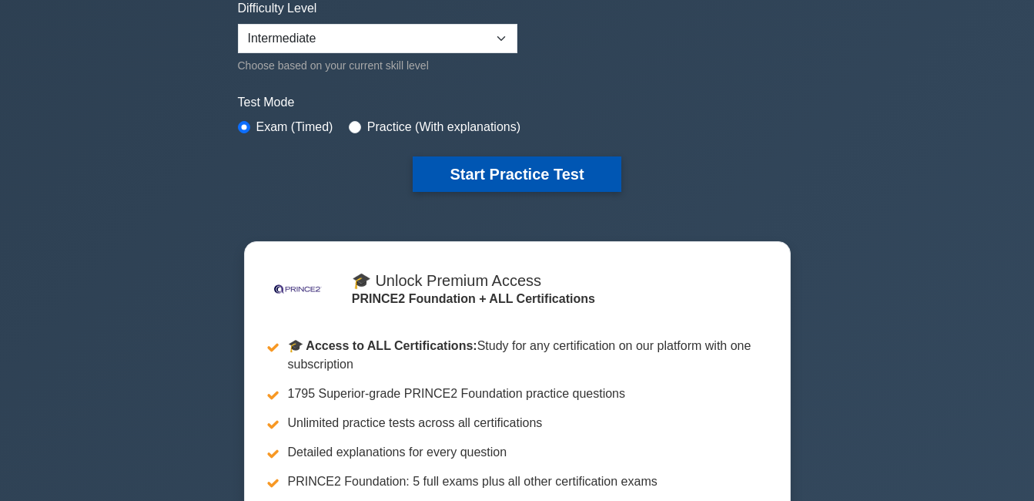
click at [516, 171] on button "Start Practice Test" at bounding box center [517, 173] width 208 height 35
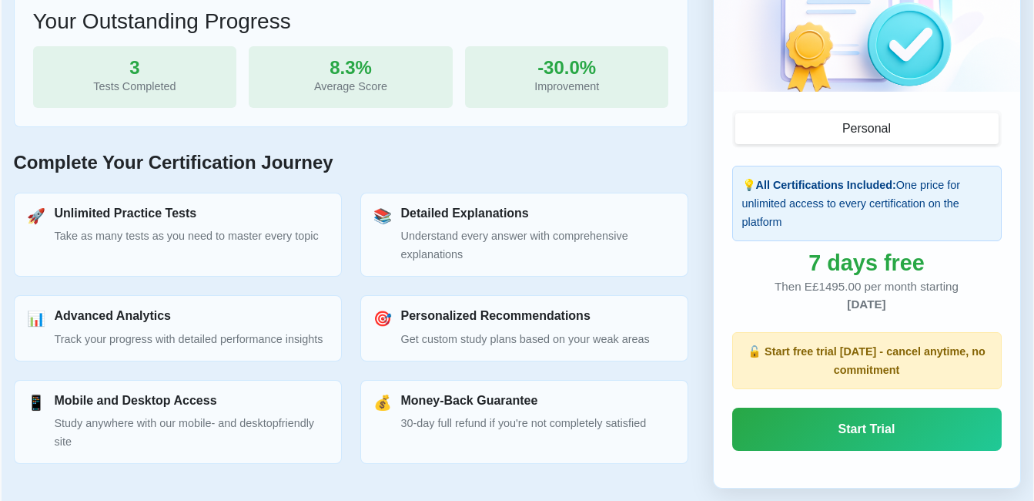
scroll to position [574, 0]
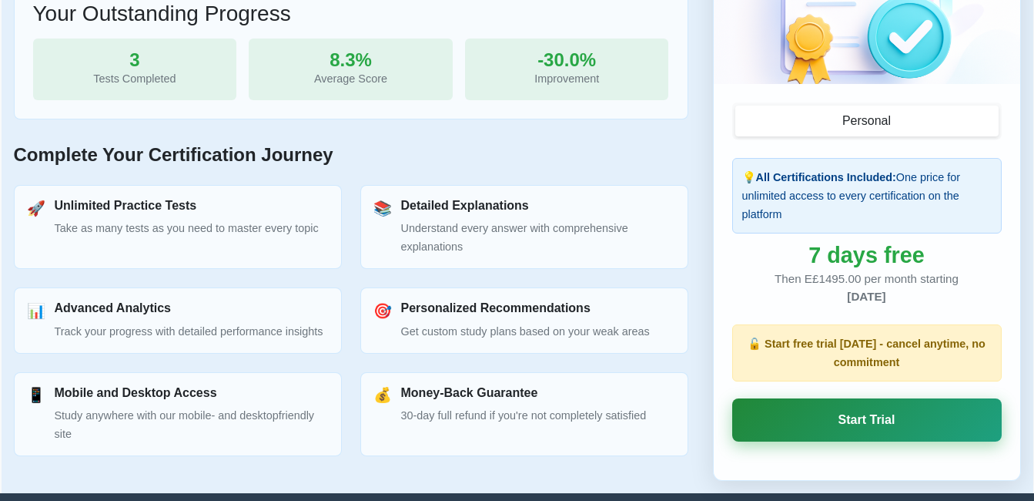
click at [838, 428] on link "Start Trial" at bounding box center [868, 419] width 270 height 43
